Goal: Information Seeking & Learning: Find specific page/section

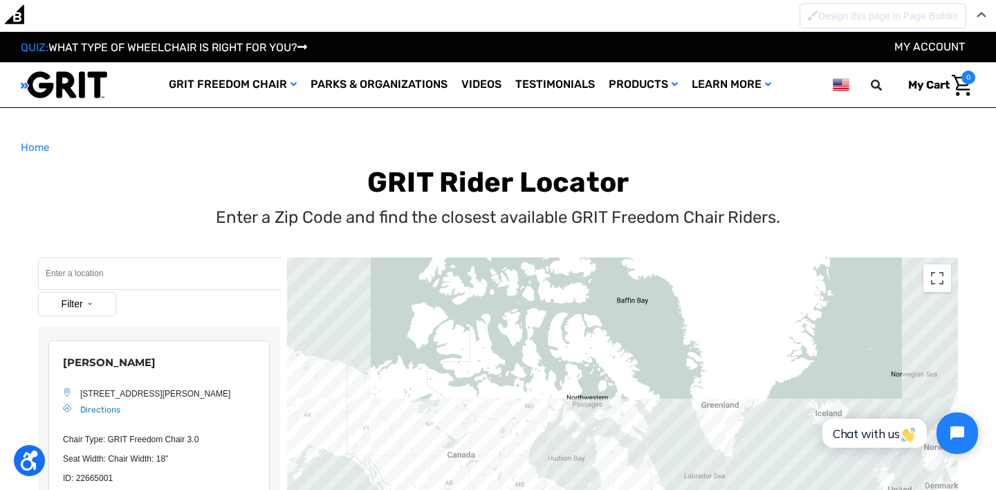
click at [115, 279] on input "Search" at bounding box center [159, 273] width 243 height 33
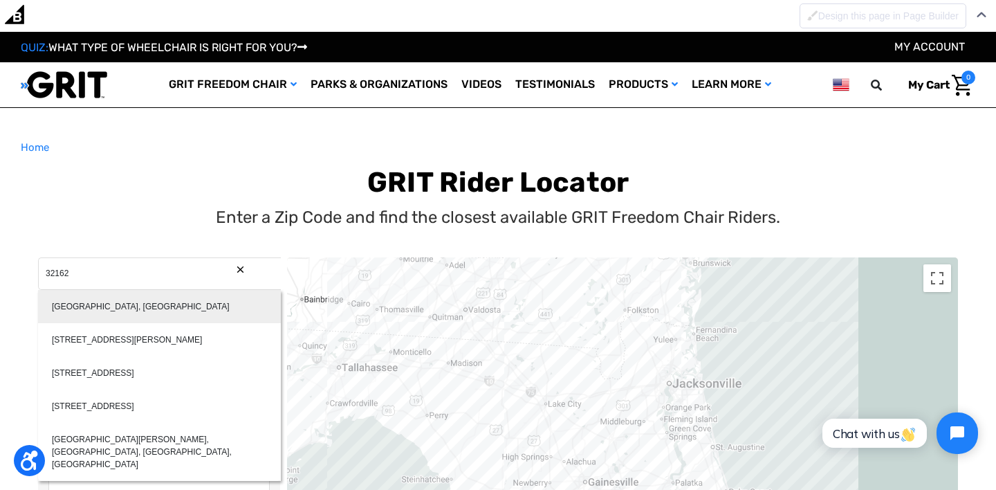
type input "The Villages, FL 32162, USA"
click at [121, 309] on div "The Villages, FL 32162, USA" at bounding box center [159, 306] width 243 height 33
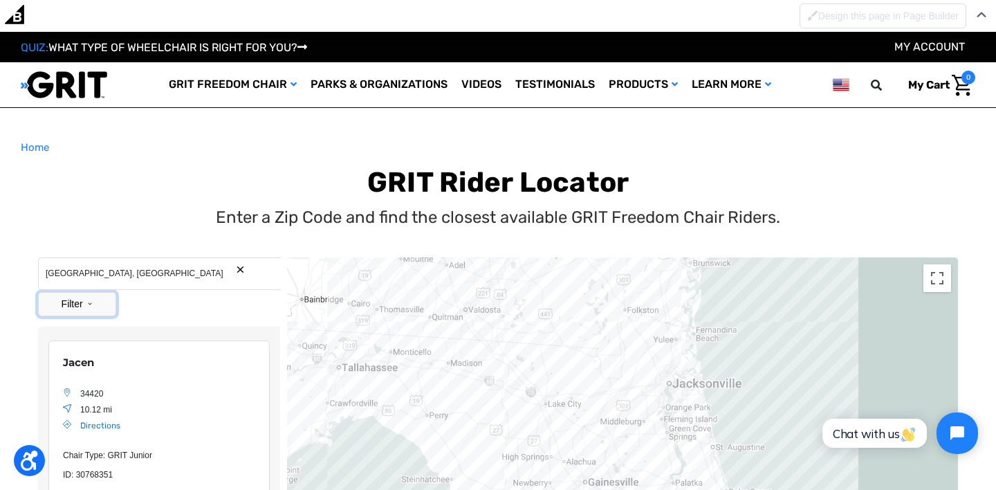
click at [97, 303] on button "Filter" at bounding box center [77, 304] width 78 height 24
click at [81, 411] on label "Park With Chair" at bounding box center [81, 414] width 53 height 25
click at [55, 411] on input "Park With Chair" at bounding box center [50, 414] width 9 height 25
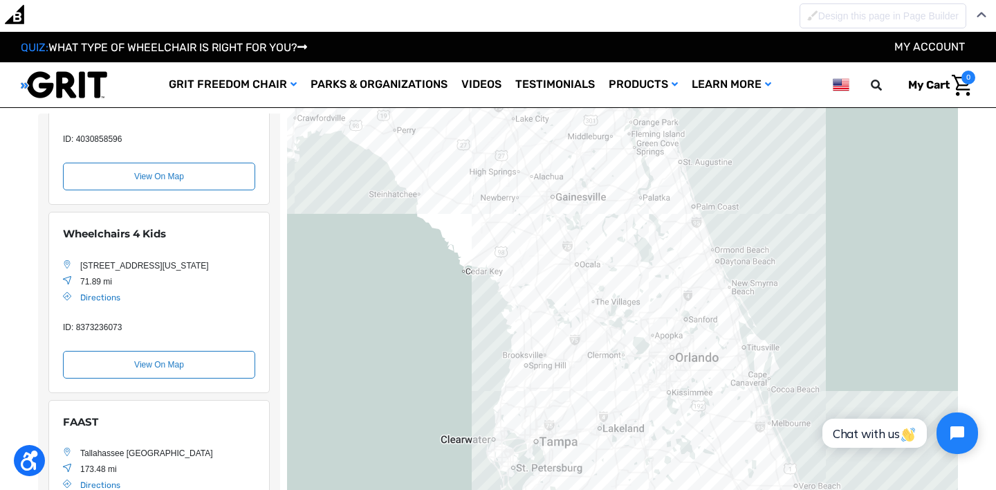
scroll to position [182, 0]
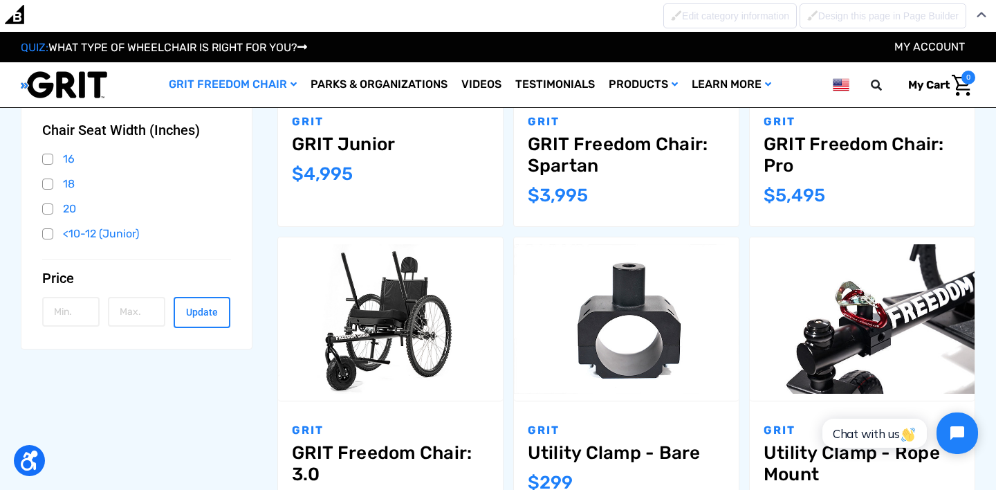
scroll to position [470, 0]
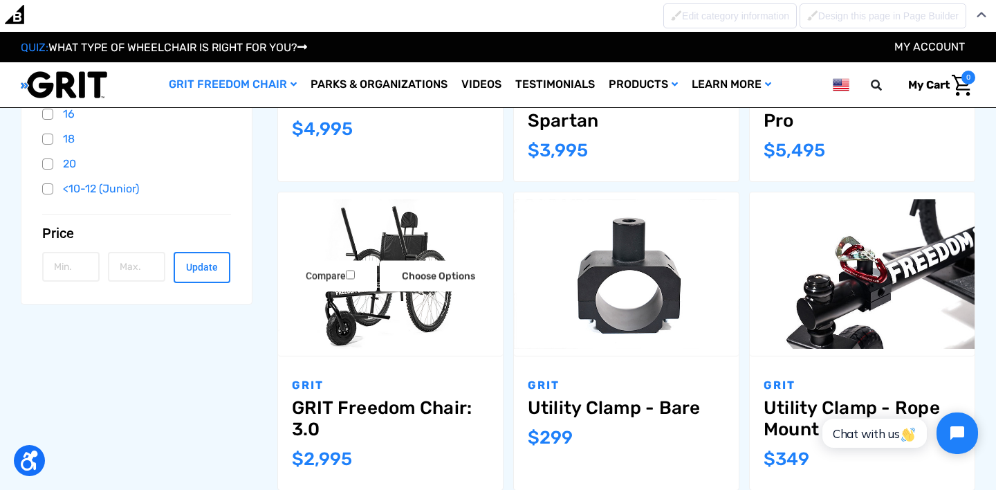
click at [386, 303] on img "GRIT Freedom Chair: 3.0,$2,995.00\a" at bounding box center [390, 274] width 225 height 150
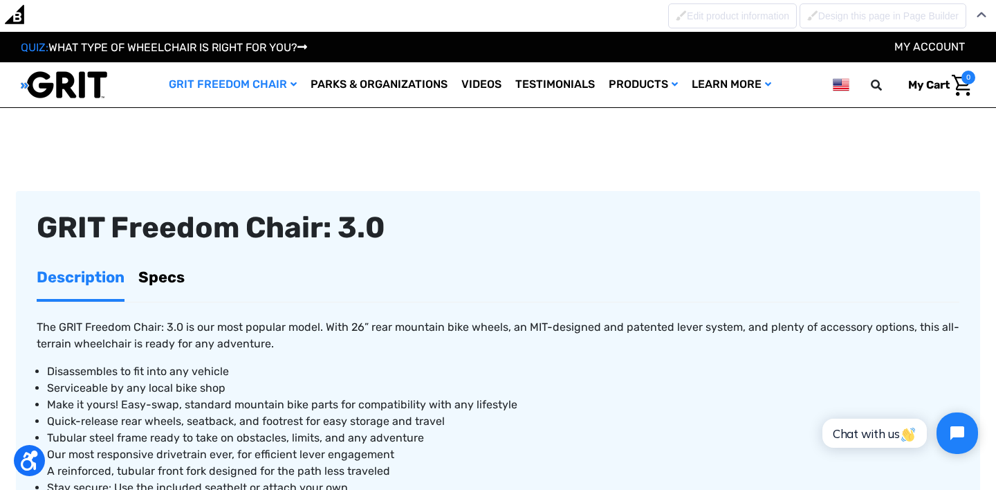
click at [172, 271] on link "Specs" at bounding box center [161, 277] width 46 height 44
